Goal: Task Accomplishment & Management: Manage account settings

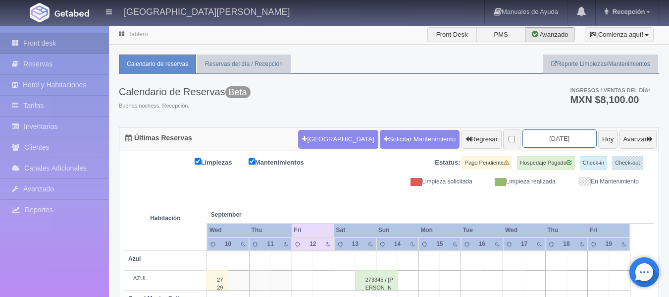
click at [564, 138] on input "[DATE]" at bounding box center [560, 138] width 74 height 18
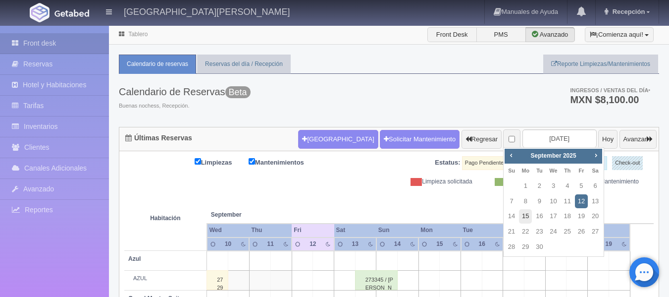
click at [526, 221] on link "15" at bounding box center [525, 216] width 13 height 14
type input "[DATE]"
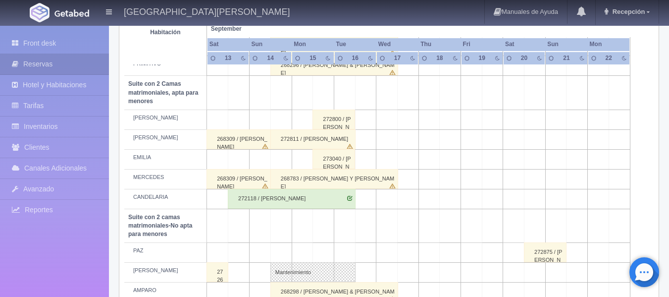
scroll to position [694, 0]
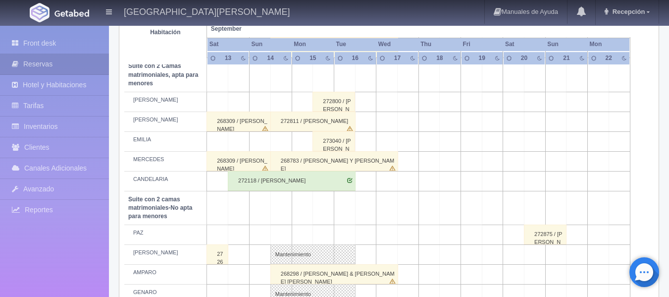
click at [330, 231] on td at bounding box center [323, 235] width 21 height 20
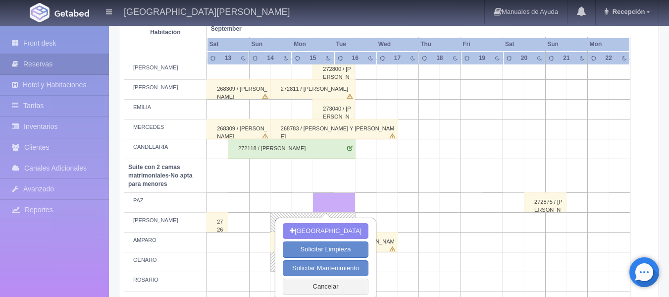
scroll to position [743, 0]
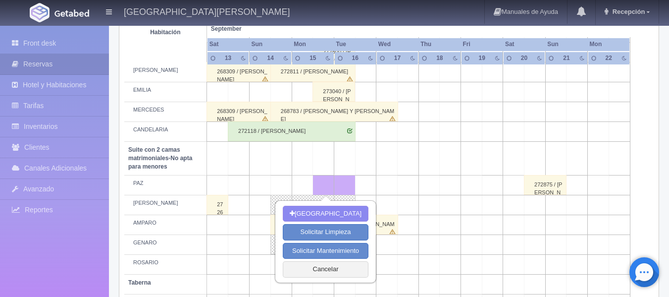
click at [205, 227] on td "AMPARO" at bounding box center [165, 225] width 83 height 20
click at [324, 268] on button "Cancelar" at bounding box center [326, 269] width 86 height 16
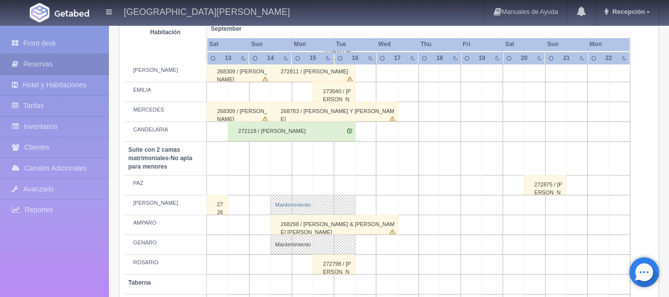
click at [320, 210] on link "Mantenimiento" at bounding box center [313, 205] width 85 height 20
select select "Mantenimiento"
select select "1891_JOSÉ"
type input "14-09-2025"
type input "16-09-2025"
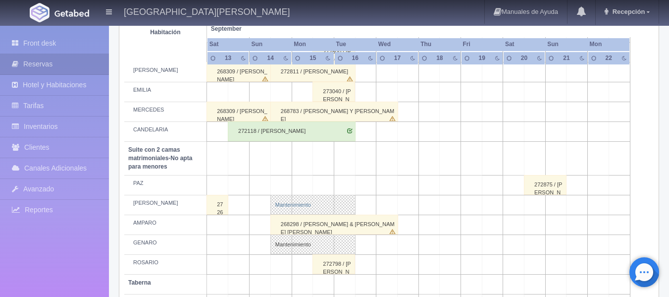
type textarea "BLOQUEO GRUPO LUZIO- MB"
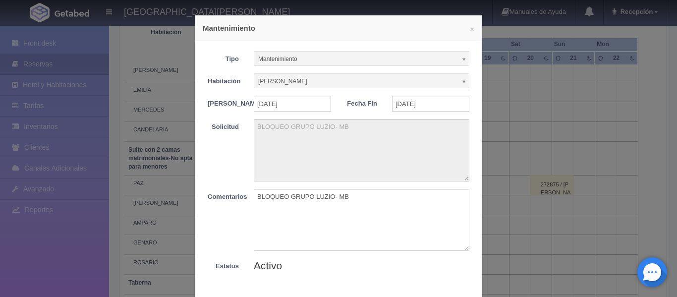
click at [526, 83] on div "× Mantenimiento Tipo Mantenimiento Limpieza Mantenimiento Habitación JOSÉ Sin A…" at bounding box center [338, 148] width 677 height 297
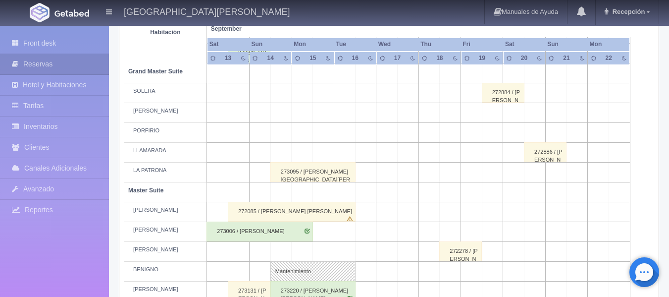
scroll to position [236, 0]
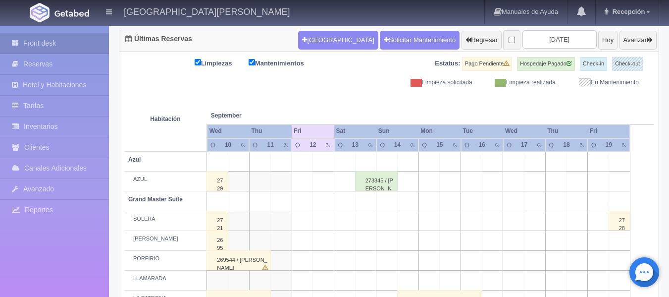
scroll to position [149, 0]
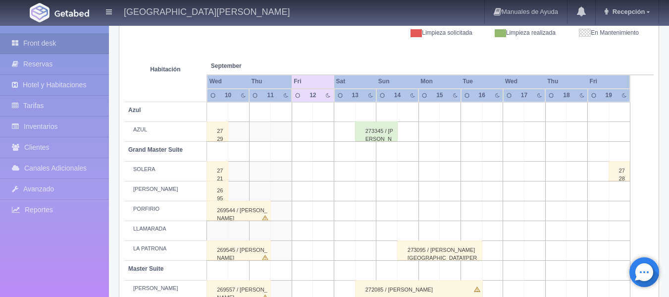
click at [453, 108] on td at bounding box center [450, 112] width 21 height 20
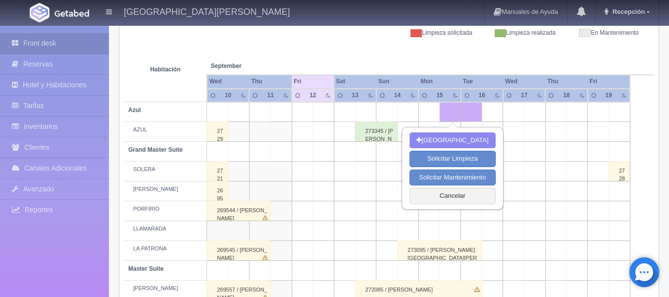
click at [551, 63] on th at bounding box center [576, 56] width 63 height 38
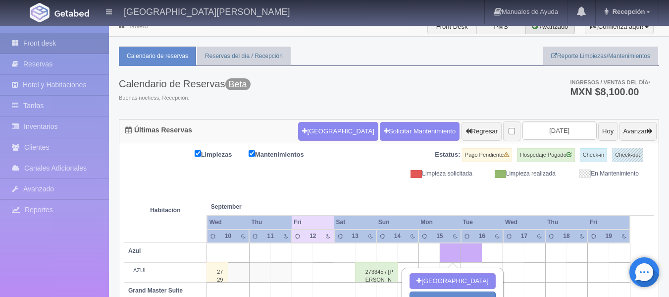
scroll to position [0, 0]
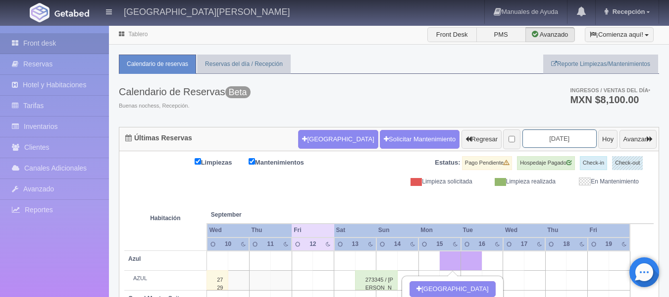
click at [569, 133] on input "[DATE]" at bounding box center [560, 138] width 74 height 18
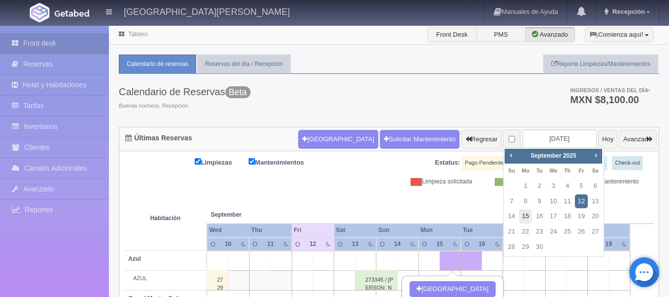
click at [523, 217] on link "15" at bounding box center [525, 216] width 13 height 14
type input "[DATE]"
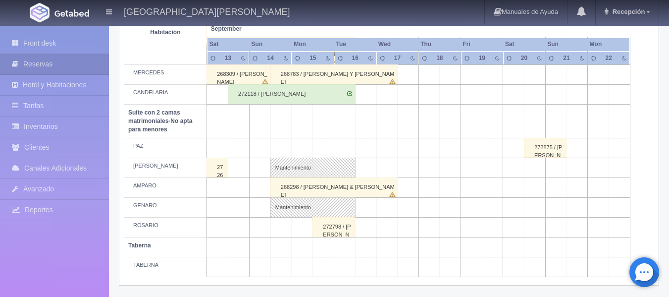
scroll to position [781, 0]
